Goal: Communication & Community: Answer question/provide support

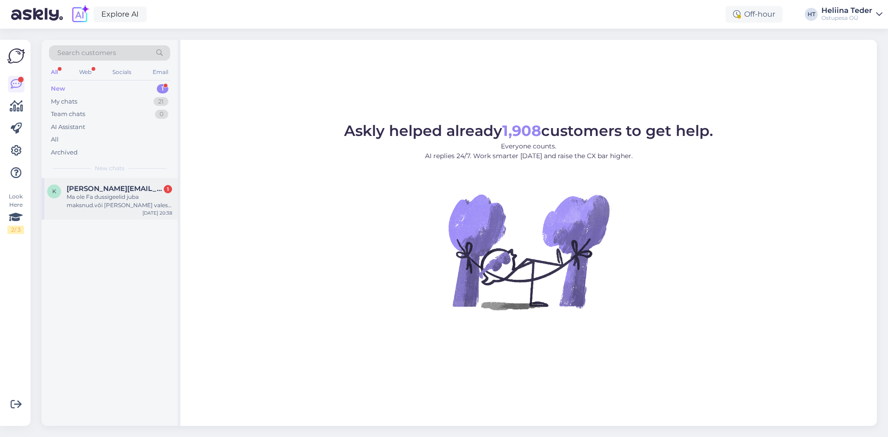
click at [139, 197] on div "Ma ole Fa dussigeelid juba maksnud.või [PERSON_NAME] valesti aru saanud" at bounding box center [119, 201] width 105 height 17
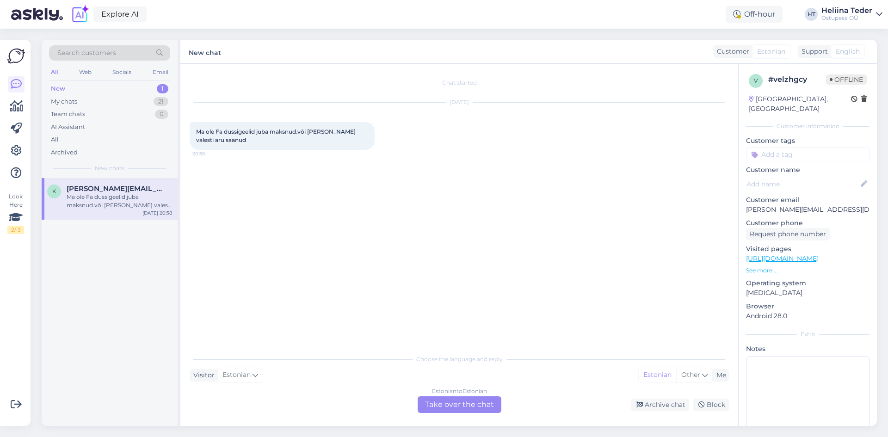
click at [783, 205] on p "[PERSON_NAME][EMAIL_ADDRESS][DOMAIN_NAME]" at bounding box center [807, 210] width 123 height 10
copy p "[PERSON_NAME][EMAIL_ADDRESS][DOMAIN_NAME]"
click at [460, 413] on div "Chat started [DATE] Ma ole Fa dussigeelid juba maksnud.või [PERSON_NAME] valest…" at bounding box center [459, 245] width 558 height 362
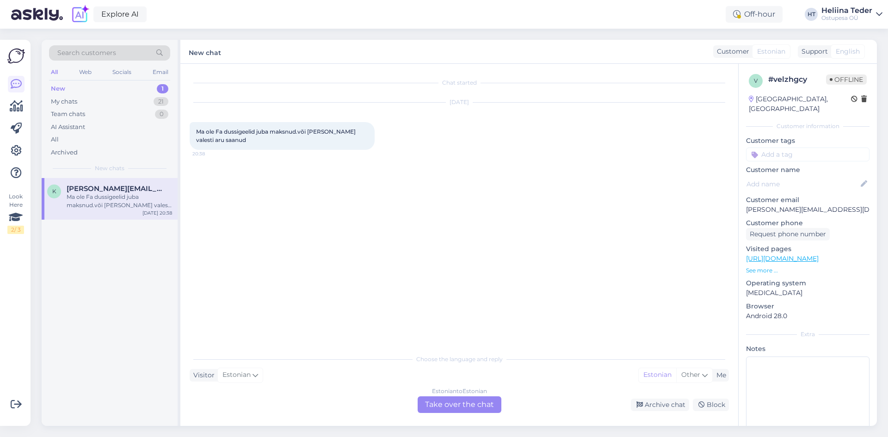
click at [457, 407] on div "Estonian to Estonian Take over the chat" at bounding box center [460, 404] width 84 height 17
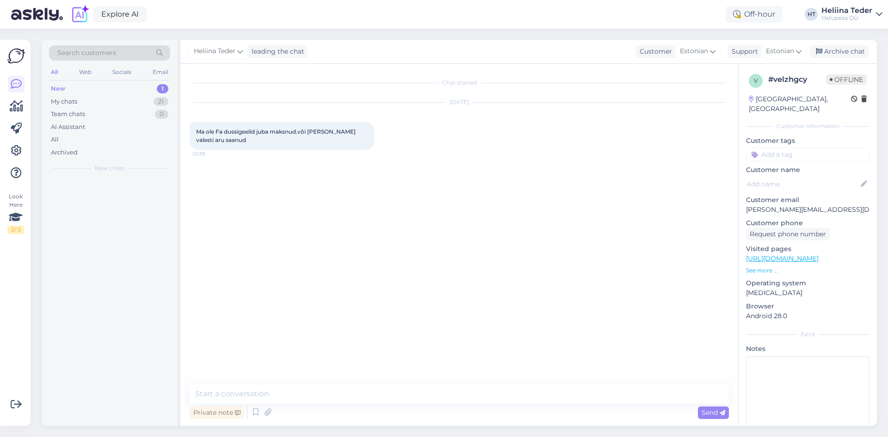
click at [348, 395] on textarea at bounding box center [459, 393] width 539 height 19
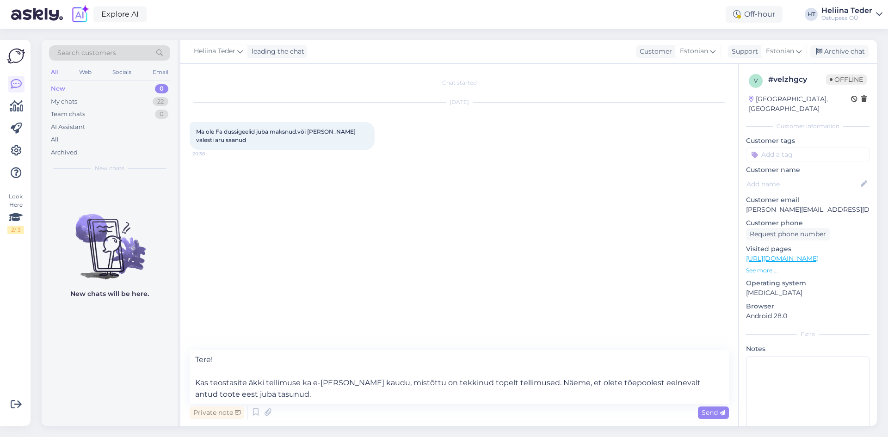
type textarea "Tere! Kas teostasite äkki tellimuse ka e-[PERSON_NAME] kaudu, mistõttu on tekki…"
